Goal: Check status: Check status

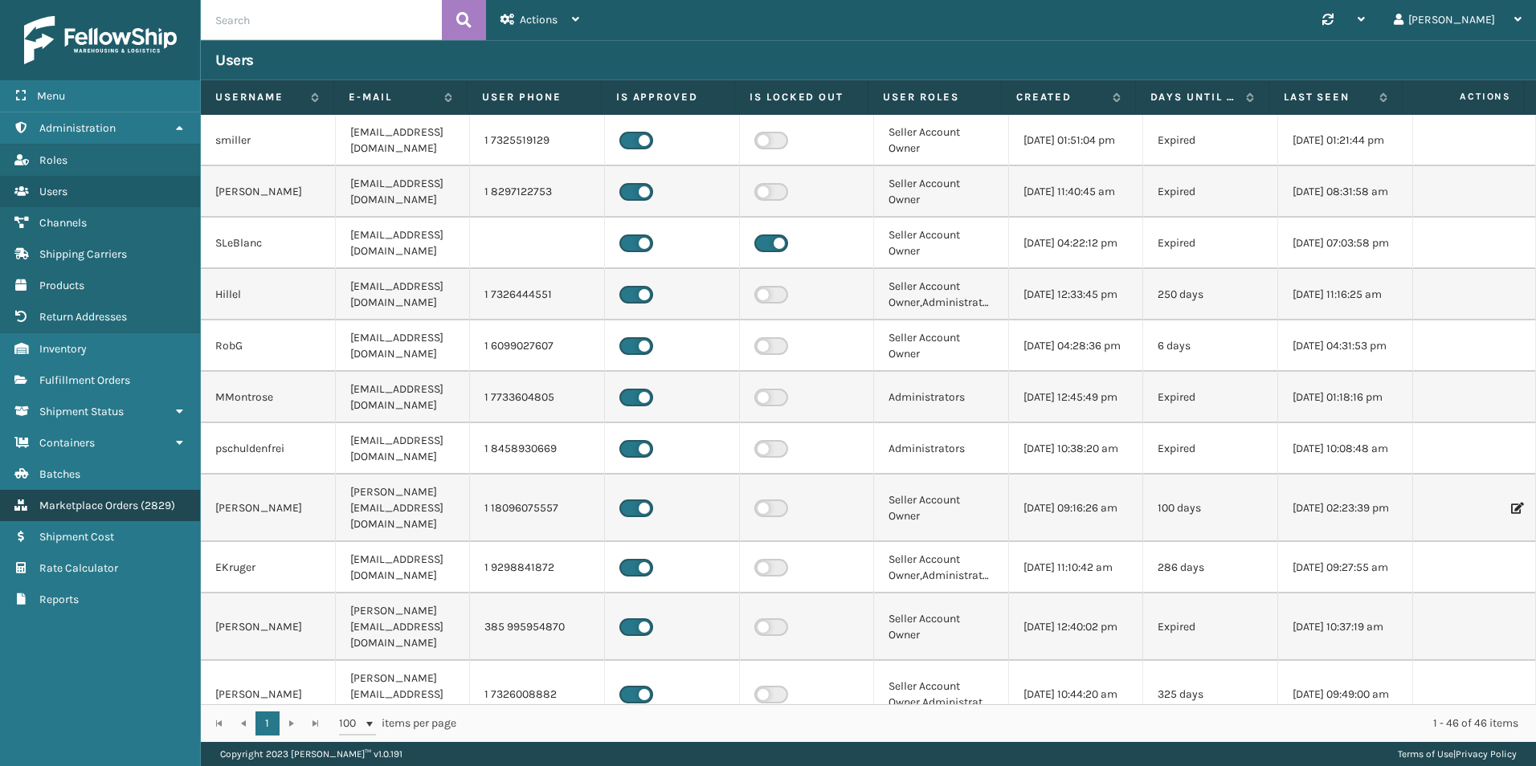
click at [138, 512] on span "Marketplace Orders" at bounding box center [88, 506] width 99 height 14
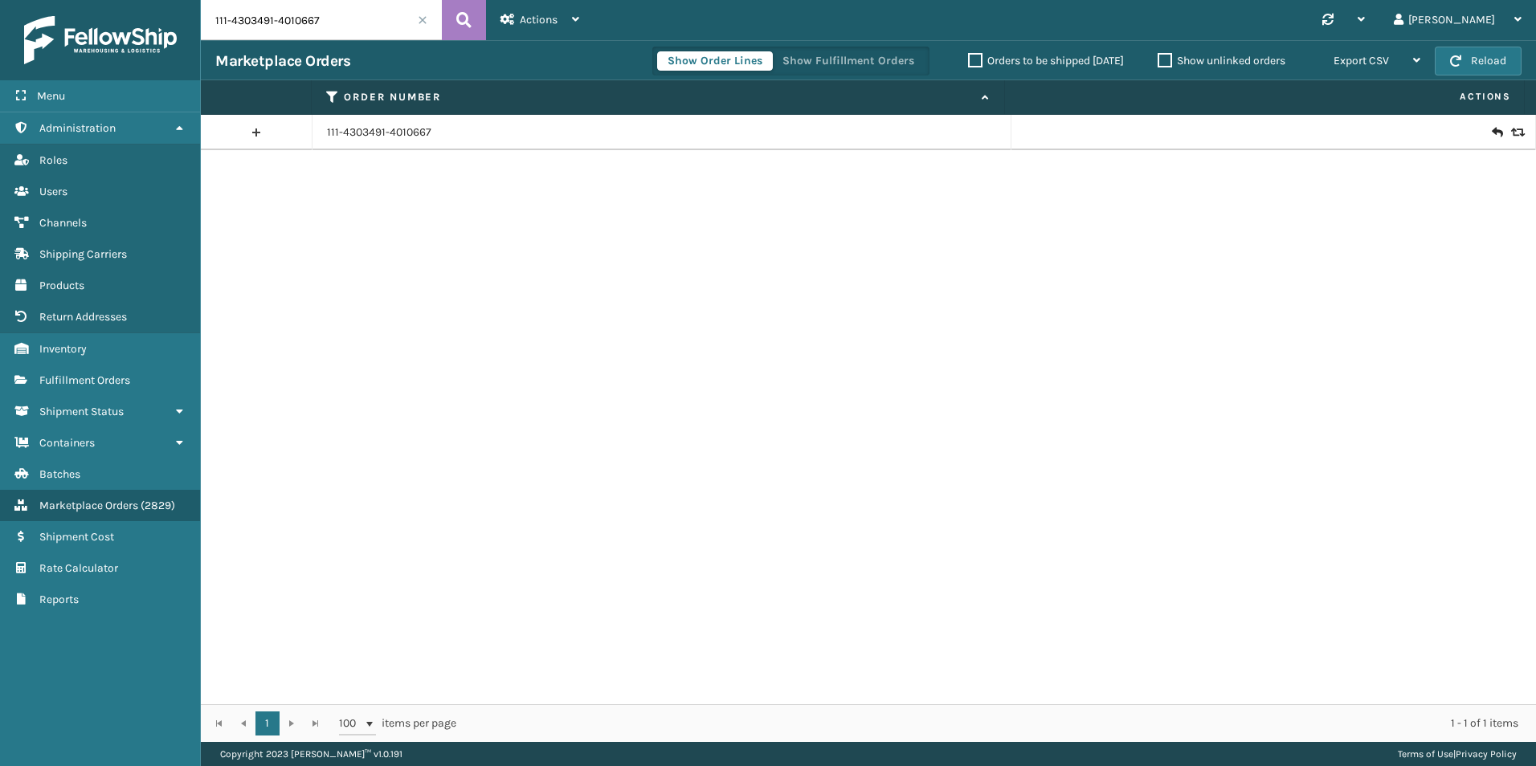
click at [286, 36] on input "111-4303491-4010667" at bounding box center [321, 20] width 241 height 40
paste input "47382"
type input "47382"
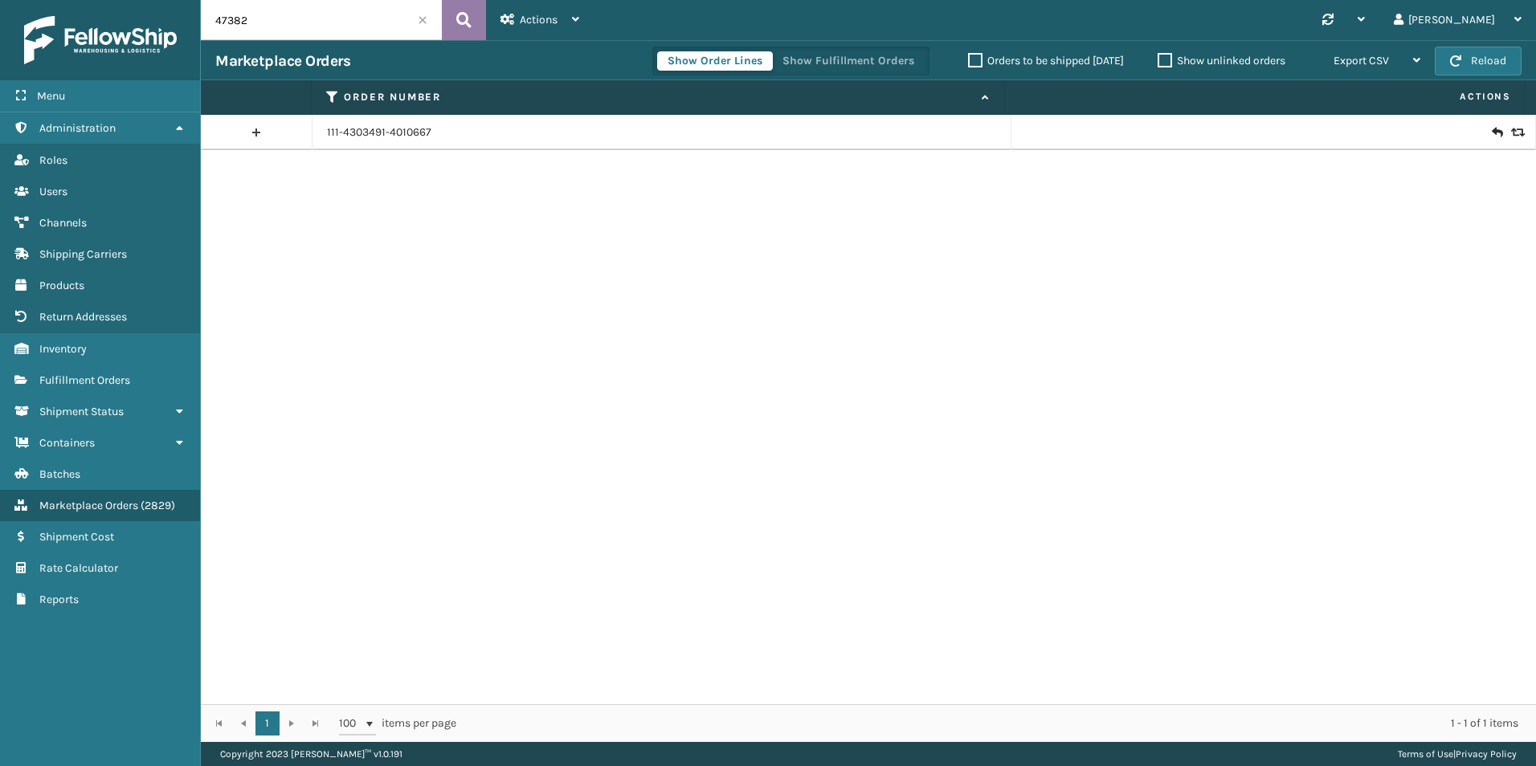
click at [480, 10] on button at bounding box center [464, 20] width 44 height 40
click at [338, 133] on link "47382" at bounding box center [343, 133] width 32 height 16
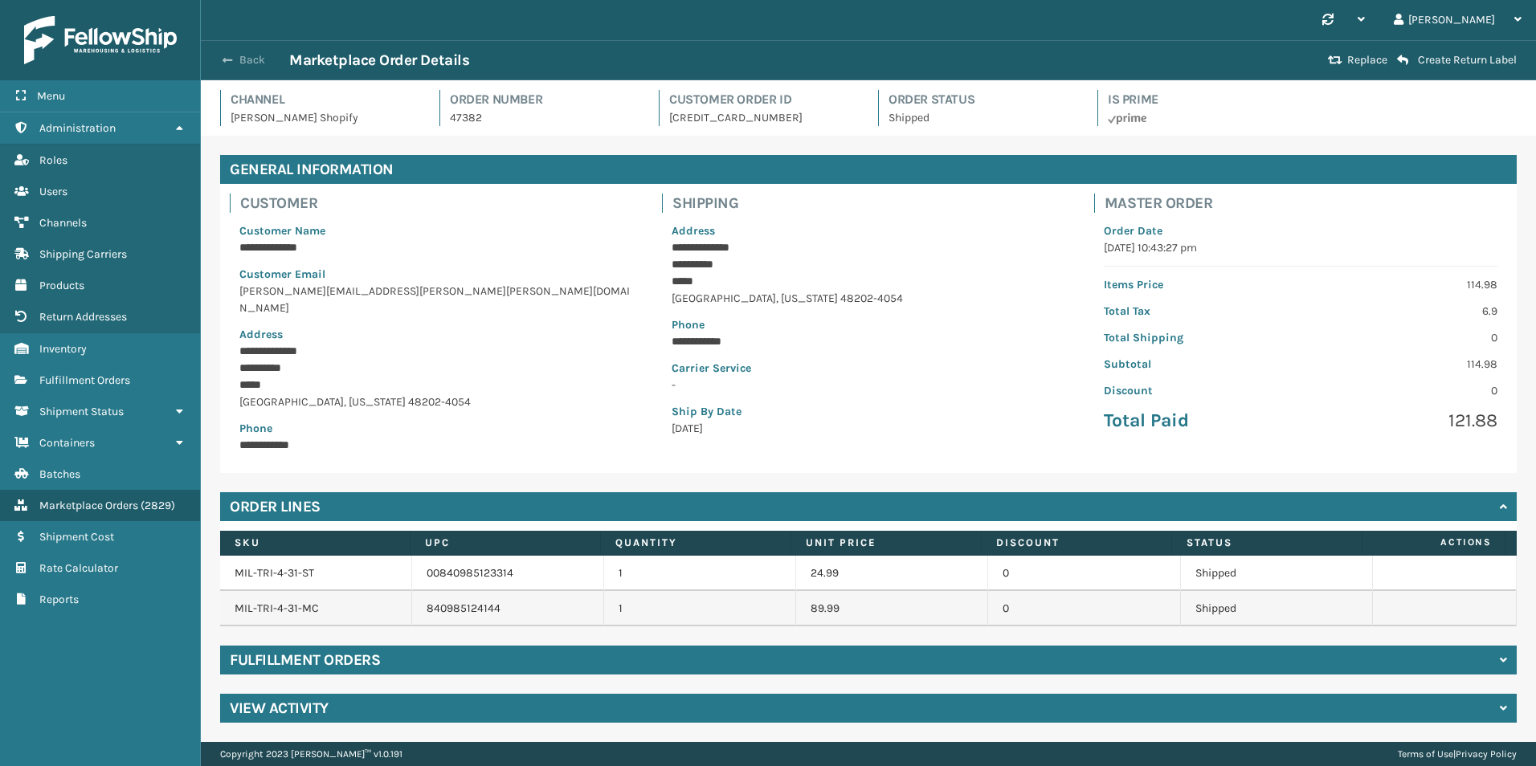
click at [245, 63] on button "Back" at bounding box center [252, 60] width 74 height 14
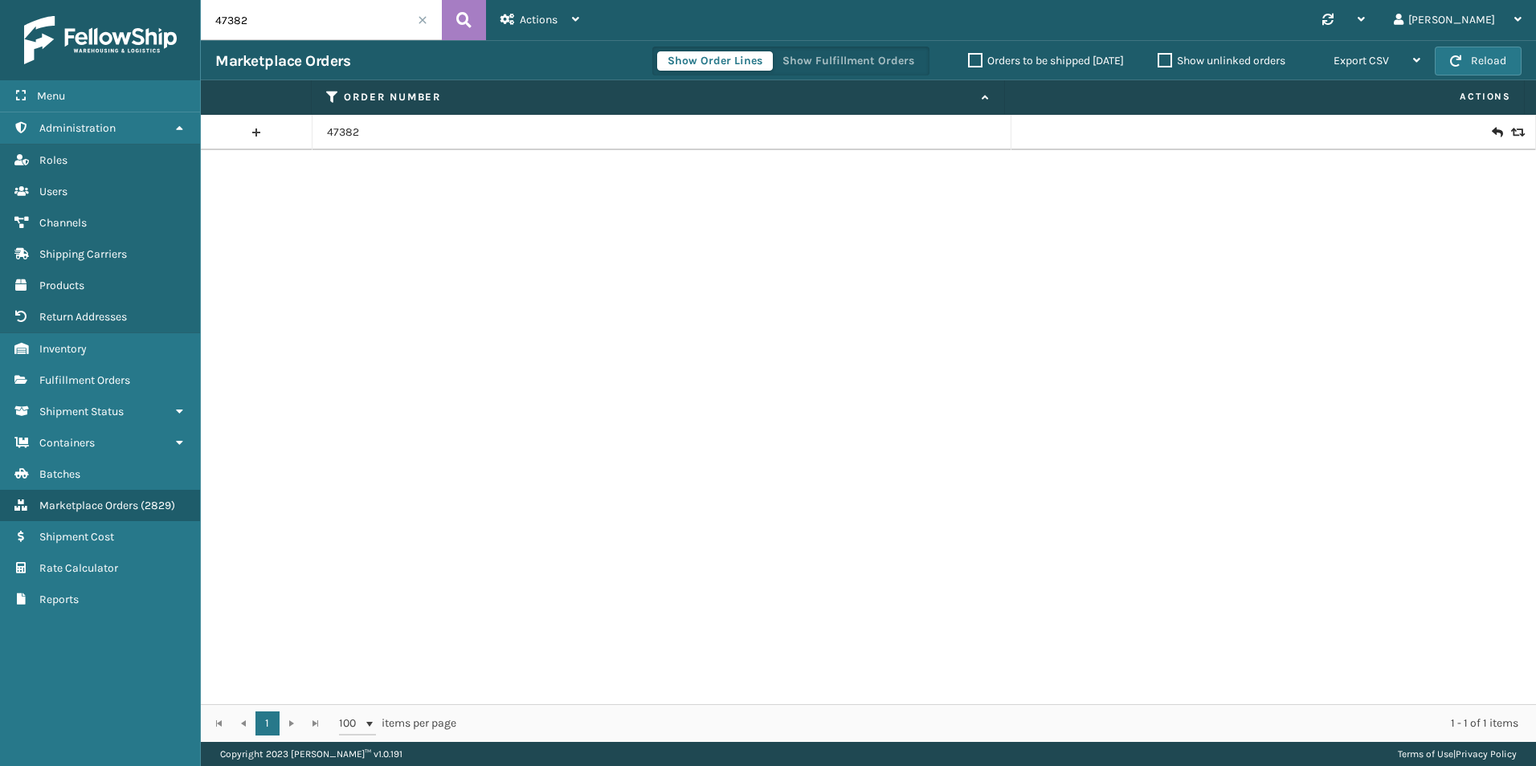
click at [1511, 129] on icon at bounding box center [1516, 132] width 10 height 11
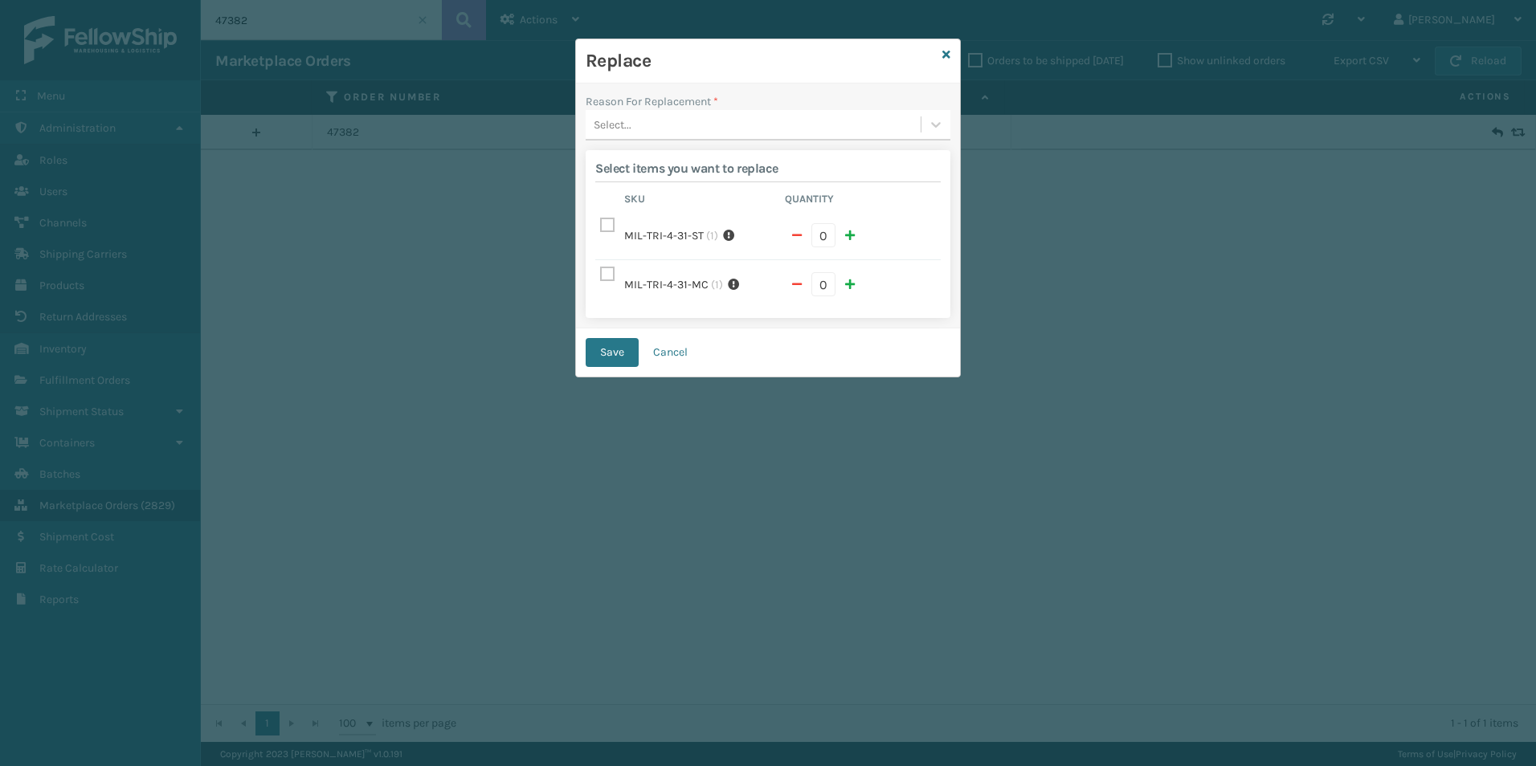
click at [687, 230] on label "MIL-TRI-4-31-ST" at bounding box center [664, 235] width 80 height 17
click at [680, 276] on label "MIL-TRI-4-31-MC" at bounding box center [666, 284] width 84 height 17
click at [611, 268] on label at bounding box center [609, 275] width 19 height 14
click at [605, 268] on label at bounding box center [609, 275] width 19 height 14
click at [601, 265] on input "checkbox" at bounding box center [600, 270] width 1 height 10
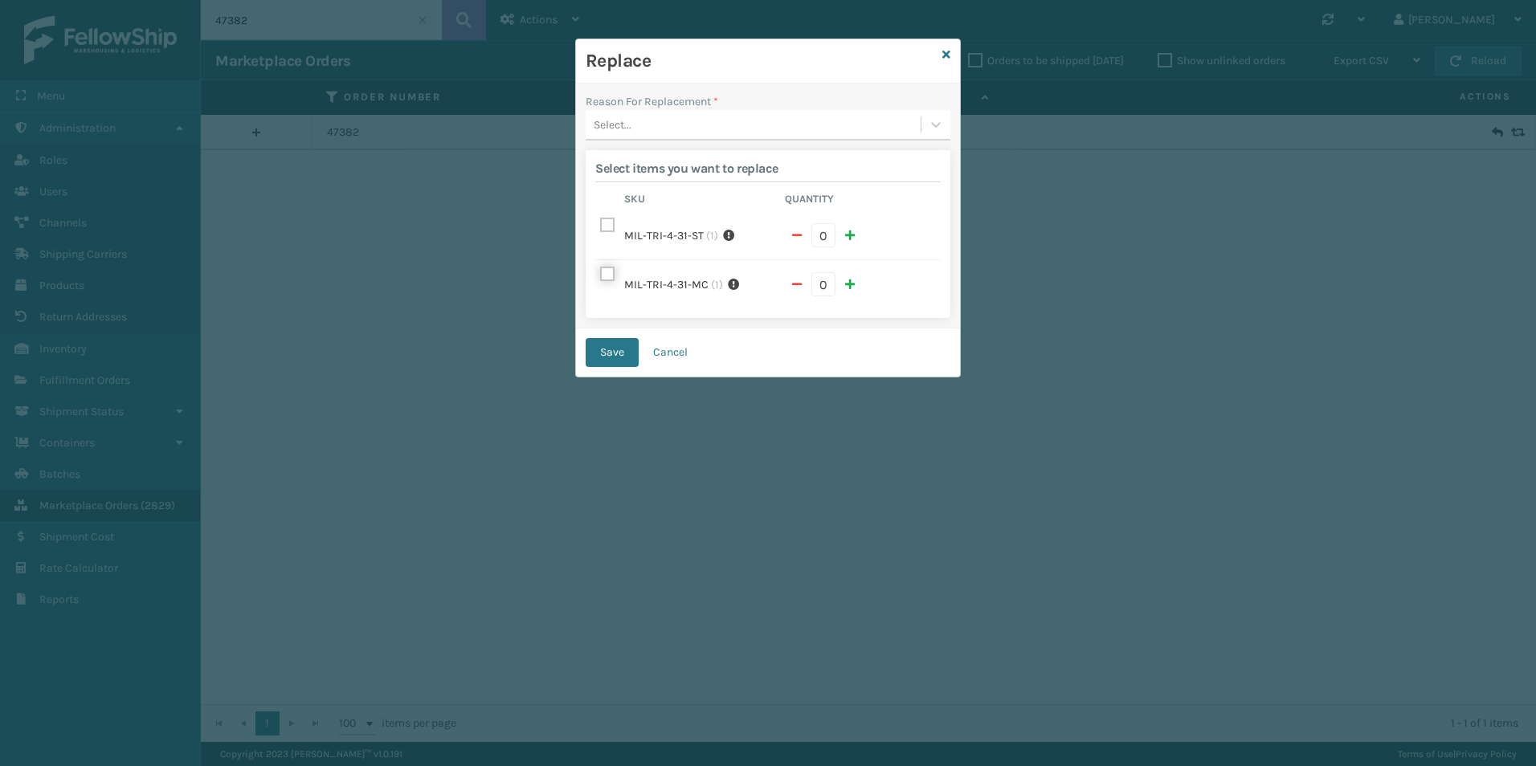
checkbox input "true"
type input "1"
click at [618, 132] on div "Select..." at bounding box center [613, 124] width 38 height 17
click at [635, 217] on div "Missing parts" at bounding box center [768, 225] width 365 height 30
click at [623, 338] on button "Save" at bounding box center [612, 352] width 53 height 29
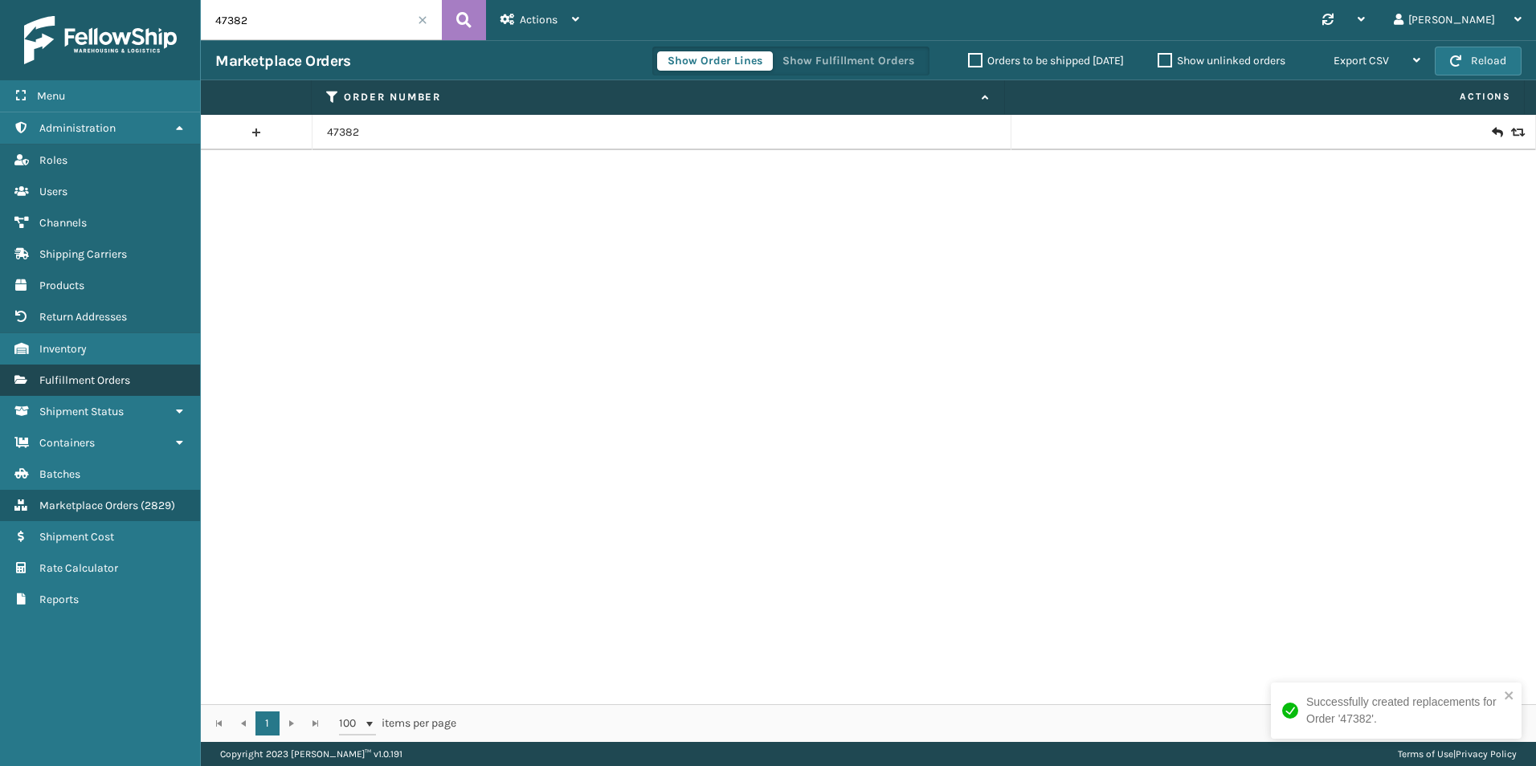
click at [161, 391] on link "Fulfillment Orders" at bounding box center [100, 380] width 200 height 31
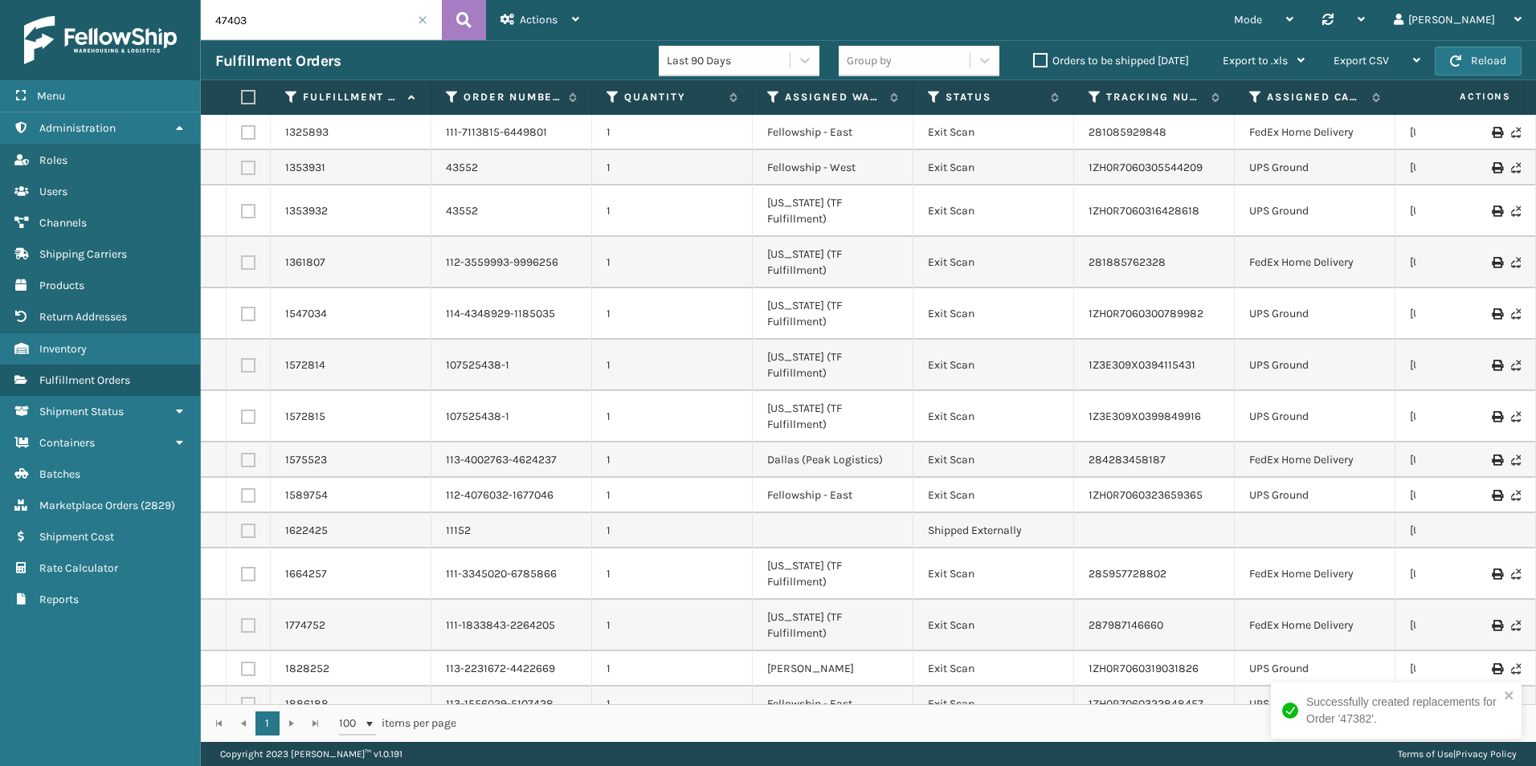
click at [255, 18] on input "47403" at bounding box center [321, 20] width 241 height 40
paste input "382"
click at [476, 13] on button at bounding box center [464, 20] width 44 height 40
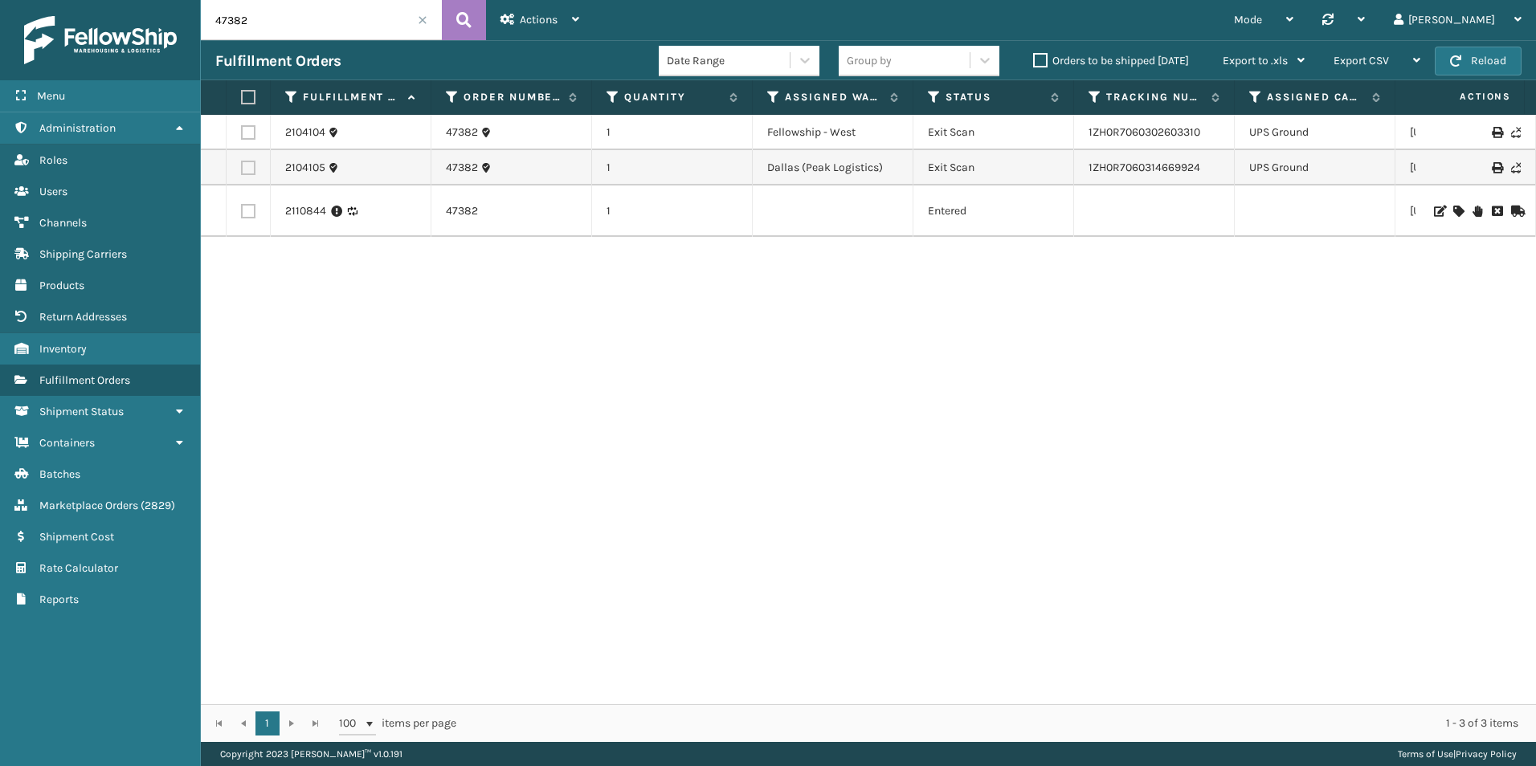
click at [288, 26] on input "47382" at bounding box center [321, 20] width 241 height 40
paste input "405"
click at [463, 4] on button at bounding box center [464, 20] width 44 height 40
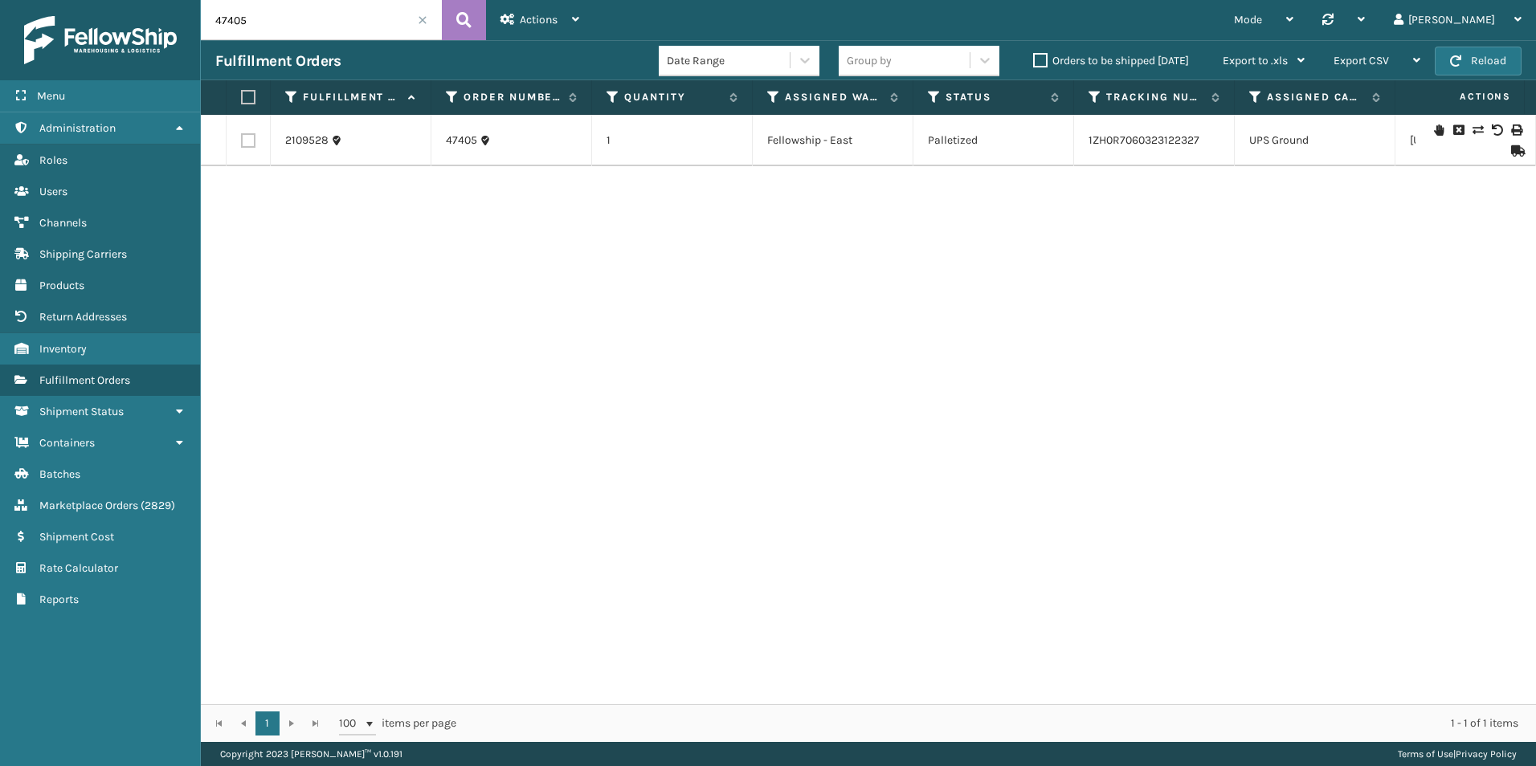
click at [1033, 460] on div "2109528 47405 1 Fellowship - East Palletized 1ZH0R7060323122327 UPS Ground Mich…" at bounding box center [868, 410] width 1335 height 590
drag, startPoint x: 1330, startPoint y: 495, endPoint x: 1317, endPoint y: 464, distance: 33.1
click at [1330, 495] on div "2109528 47405 1 Fellowship - East Palletized 1ZH0R7060323122327 UPS Ground Mich…" at bounding box center [868, 410] width 1335 height 590
drag, startPoint x: 1174, startPoint y: 435, endPoint x: 1184, endPoint y: 435, distance: 10.4
click at [1174, 435] on div "2109528 47405 1 Fellowship - East Palletized 1ZH0R7060323122327 UPS Ground Mich…" at bounding box center [868, 410] width 1335 height 590
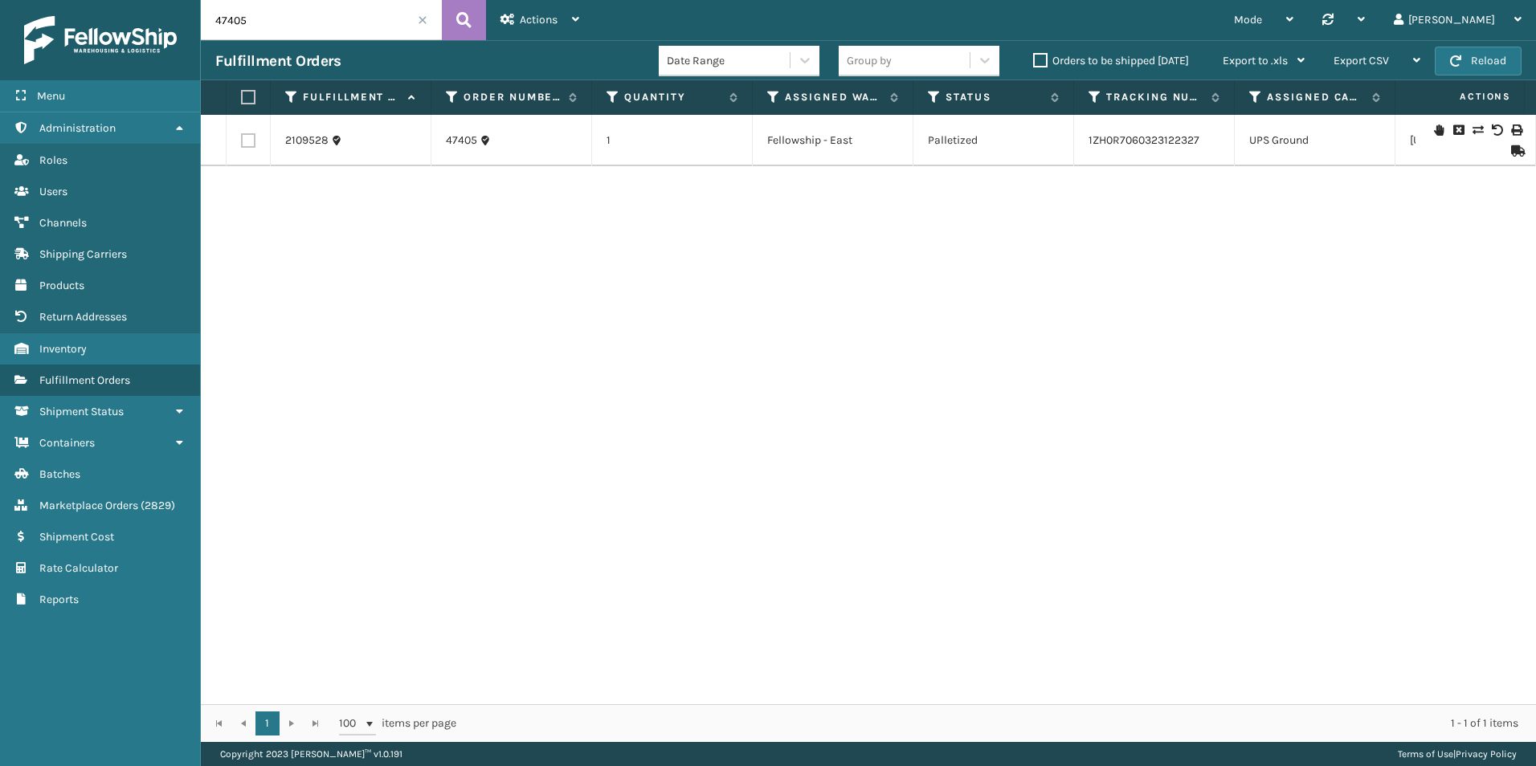
click at [304, 13] on input "47405" at bounding box center [321, 20] width 241 height 40
paste input "382"
type input "47382"
click at [450, 12] on button at bounding box center [464, 20] width 44 height 40
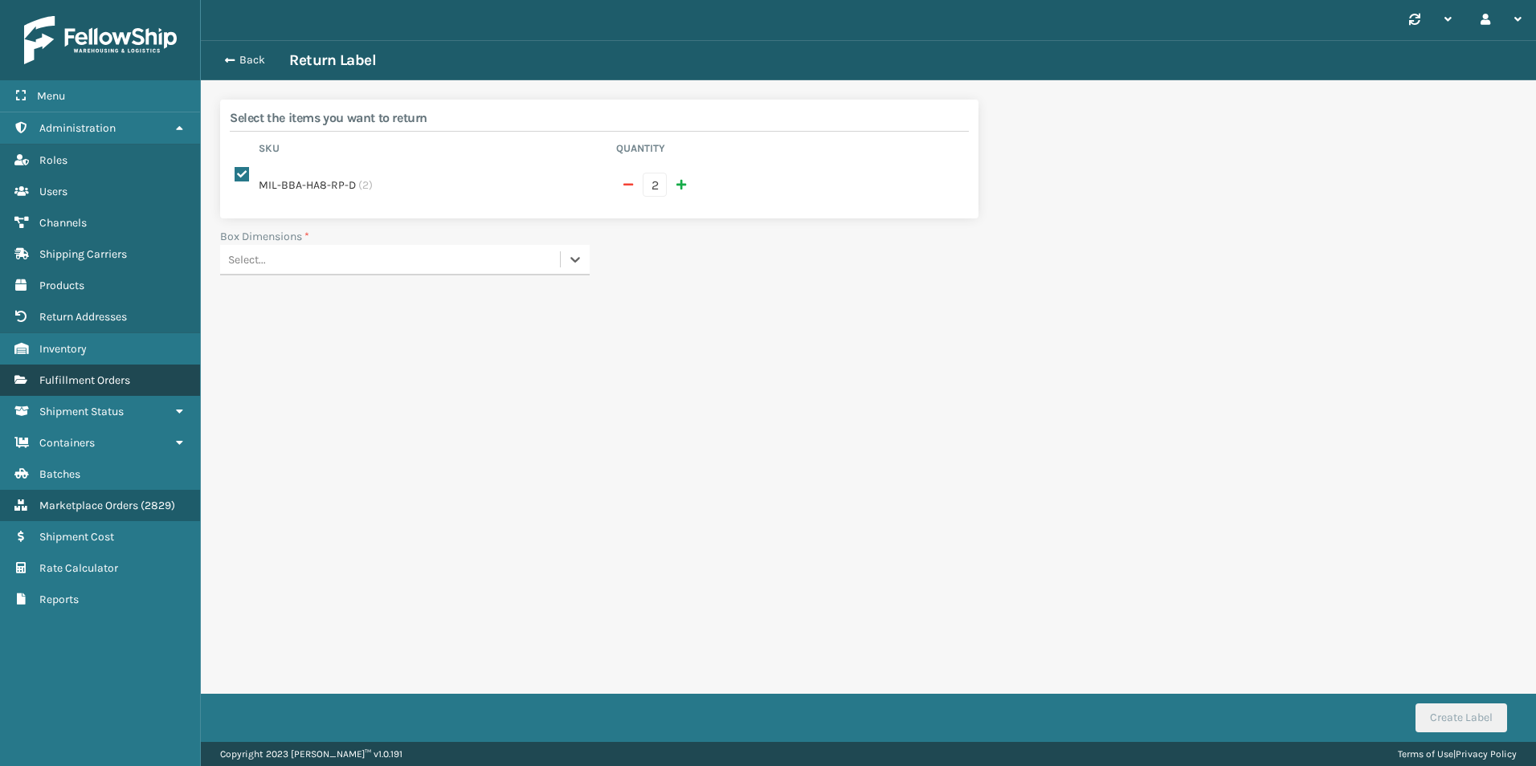
click at [141, 373] on link "Fulfillment Orders" at bounding box center [100, 380] width 200 height 31
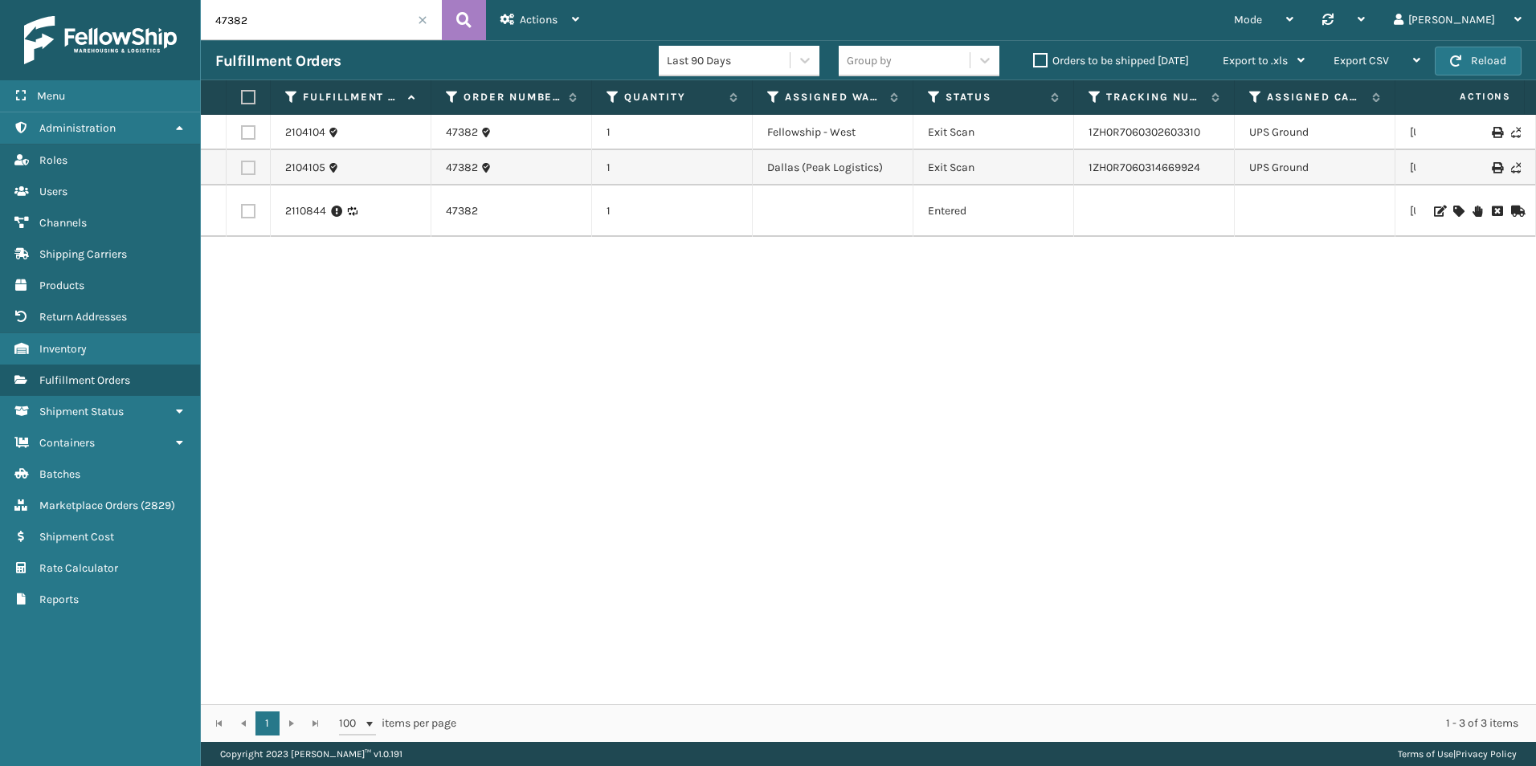
drag, startPoint x: 1298, startPoint y: 354, endPoint x: 1318, endPoint y: 338, distance: 25.7
click at [1298, 354] on div "2104104 47382 1 Fellowship - West Exit Scan 1ZH0R7060302603310 [GEOGRAPHIC_DATA…" at bounding box center [868, 410] width 1335 height 590
